Goal: Find specific page/section: Find specific page/section

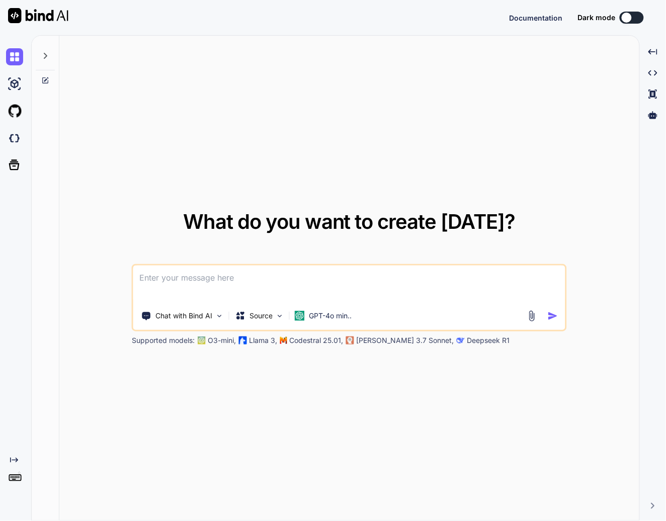
type textarea "x"
click at [12, 135] on img at bounding box center [14, 138] width 17 height 17
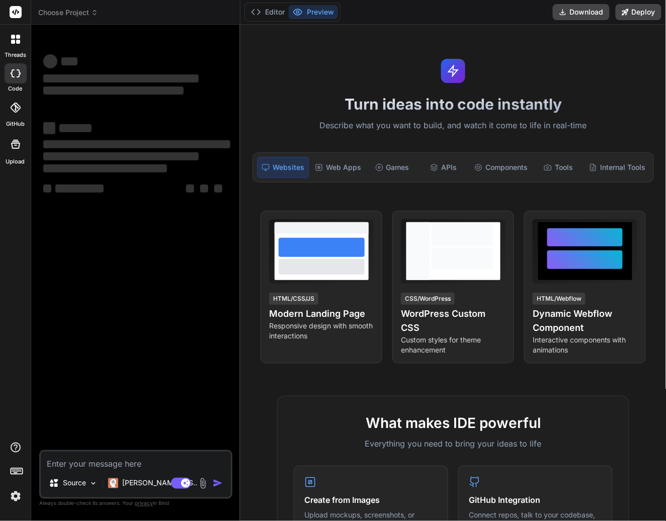
click at [22, 501] on img at bounding box center [15, 496] width 17 height 17
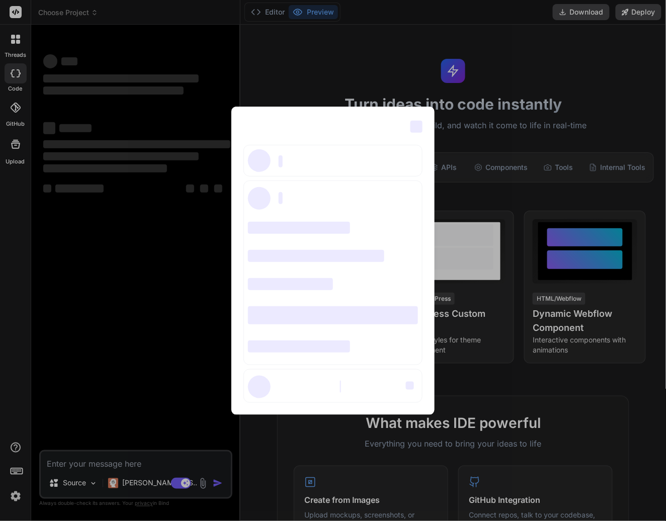
click at [154, 258] on div "‌ ‌ ‌ ‌ ‌ ‌ ‌ ‌ ‌ ‌ ‌ ‌ ‌ ‌ ‌" at bounding box center [333, 260] width 666 height 521
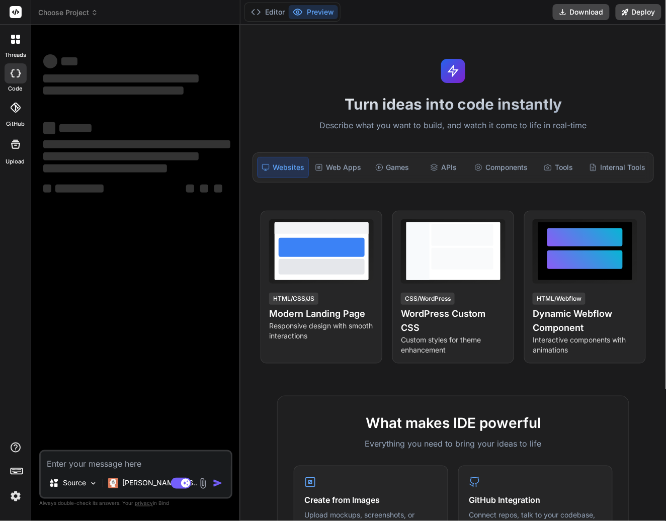
click at [14, 45] on div at bounding box center [15, 39] width 21 height 21
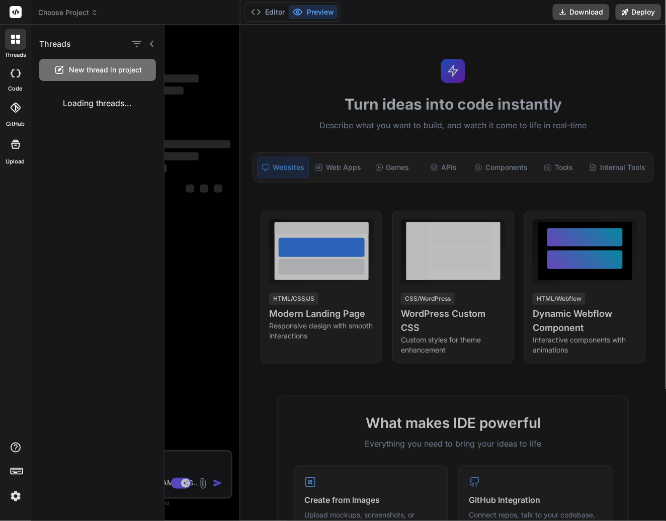
type textarea "x"
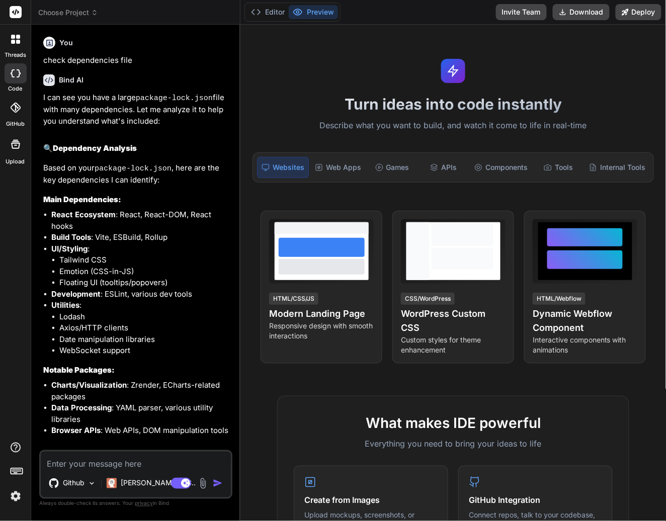
click at [14, 44] on div at bounding box center [15, 39] width 21 height 21
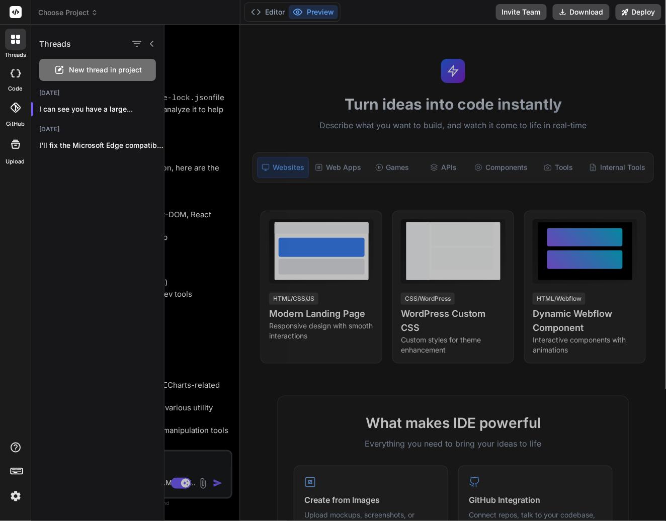
click at [95, 14] on icon at bounding box center [94, 12] width 7 height 7
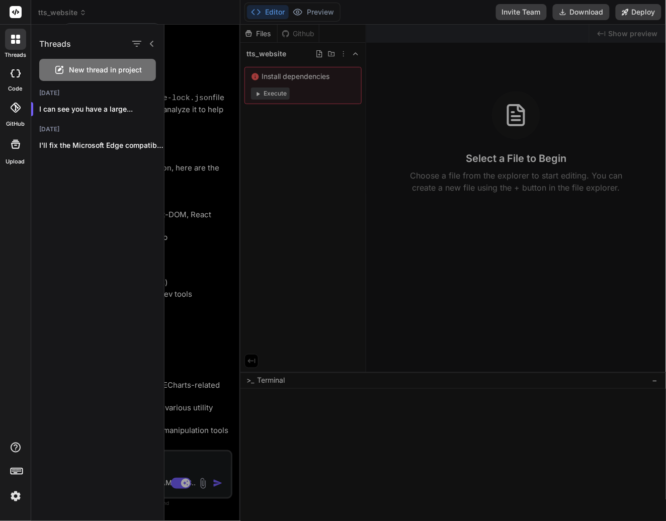
click at [102, 15] on div at bounding box center [333, 260] width 666 height 521
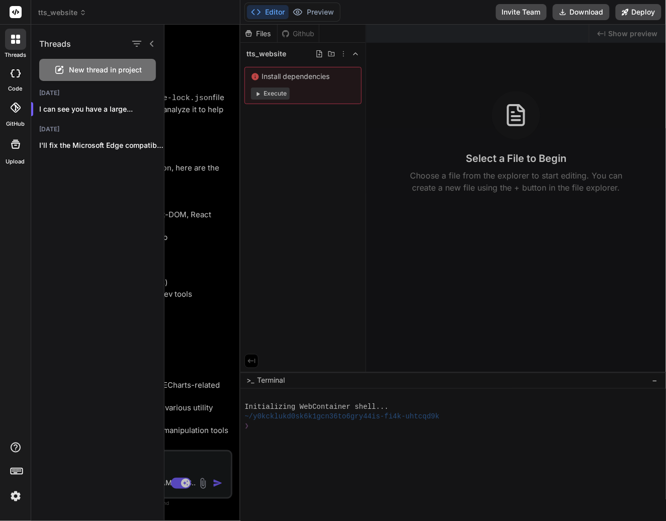
click at [101, 15] on div "tts_website" at bounding box center [135, 13] width 195 height 10
click at [83, 14] on icon at bounding box center [83, 15] width 3 height 2
click at [80, 13] on div at bounding box center [333, 260] width 666 height 521
click at [139, 17] on div "tts_website" at bounding box center [135, 13] width 195 height 10
click at [80, 12] on icon at bounding box center [83, 12] width 7 height 7
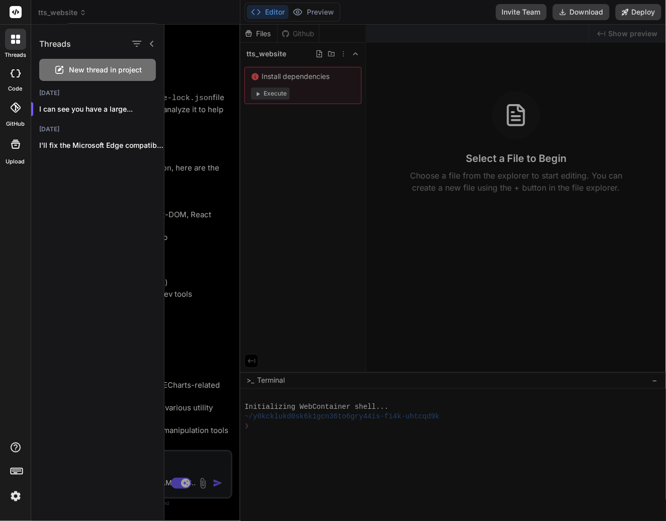
click at [152, 44] on icon at bounding box center [152, 44] width 8 height 8
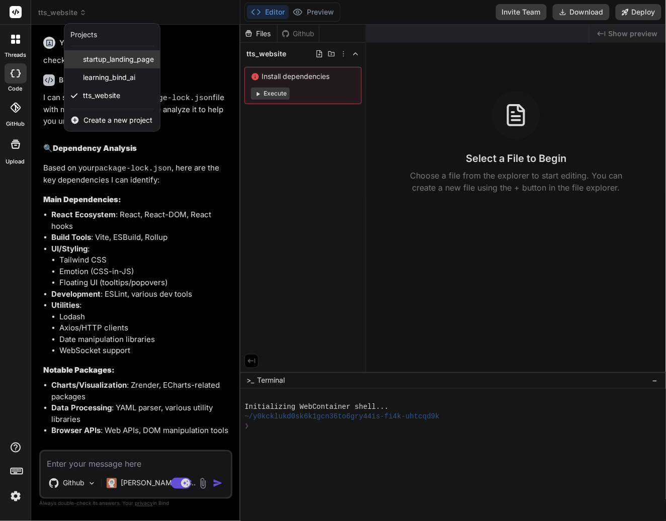
click at [102, 58] on span "startup_landing_page" at bounding box center [118, 59] width 71 height 10
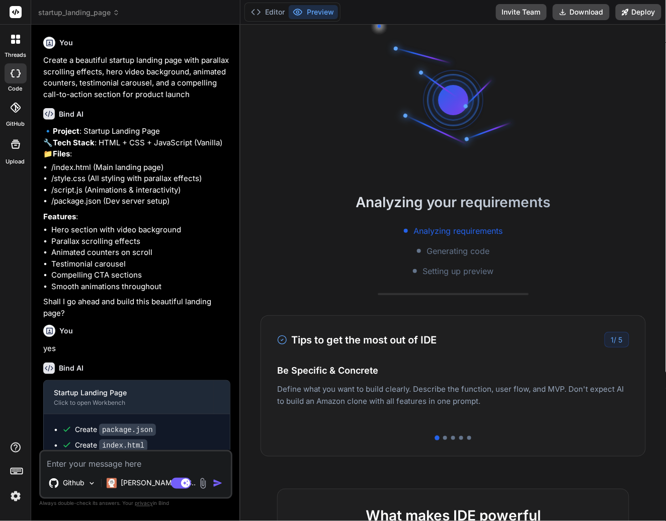
click at [115, 12] on icon at bounding box center [116, 12] width 7 height 7
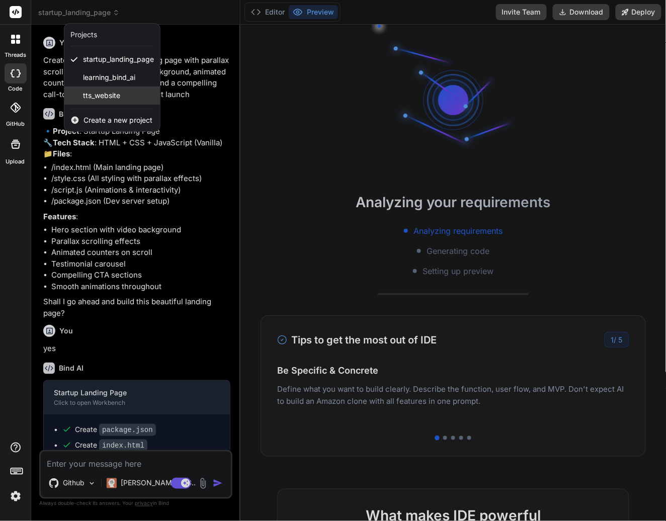
click at [112, 93] on span "tts_website" at bounding box center [101, 96] width 37 height 10
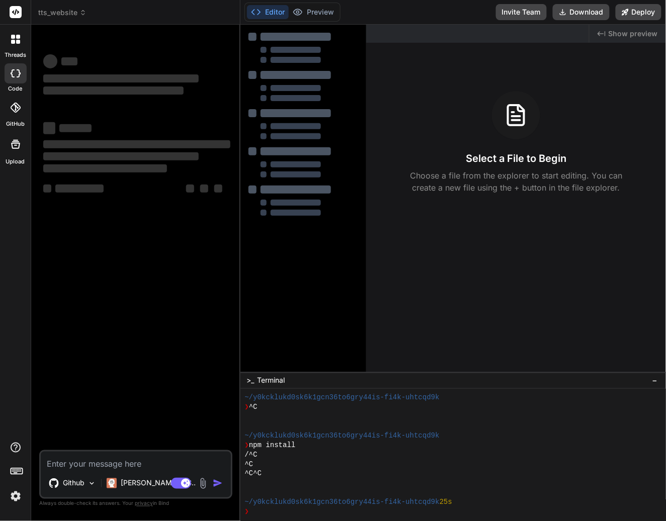
scroll to position [56, 0]
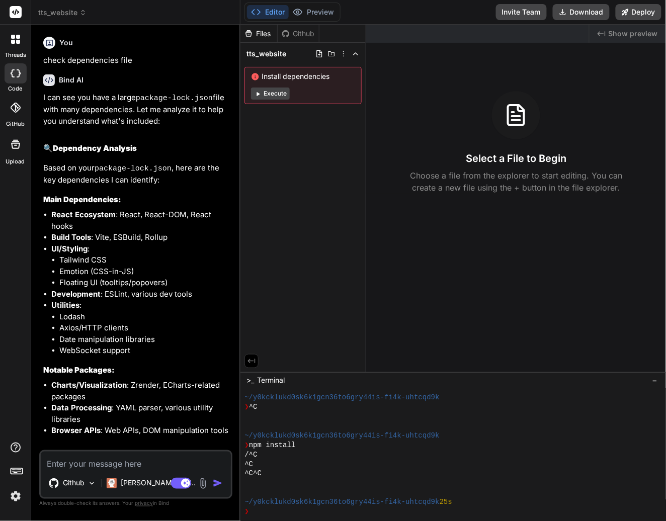
type textarea "x"
